Goal: Information Seeking & Learning: Learn about a topic

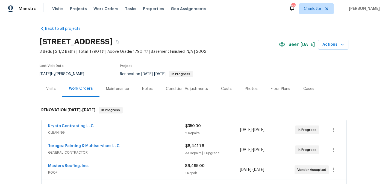
scroll to position [0, 0]
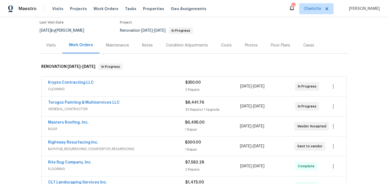
click at [221, 45] on div "Costs" at bounding box center [226, 45] width 11 height 5
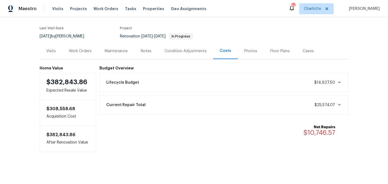
scroll to position [41, 0]
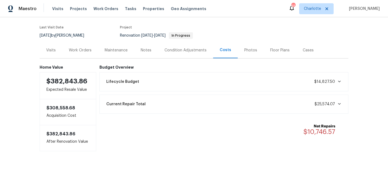
click at [245, 49] on div "Photos" at bounding box center [250, 50] width 13 height 5
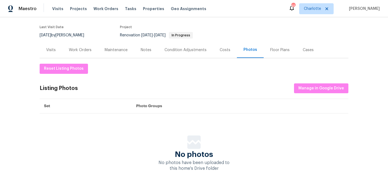
scroll to position [46, 0]
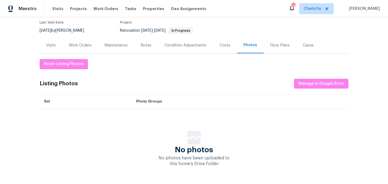
click at [270, 44] on div "Floor Plans" at bounding box center [279, 45] width 19 height 5
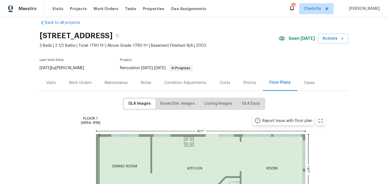
scroll to position [11, 0]
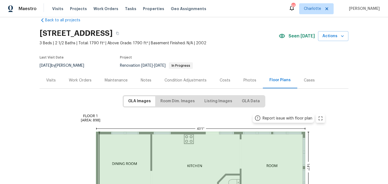
click at [183, 82] on div "Condition Adjustments" at bounding box center [186, 80] width 42 height 5
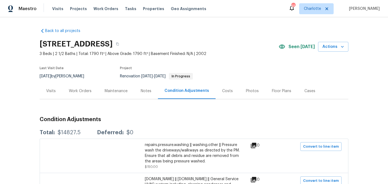
click at [141, 92] on div "Notes" at bounding box center [146, 90] width 11 height 5
